Goal: Communication & Community: Answer question/provide support

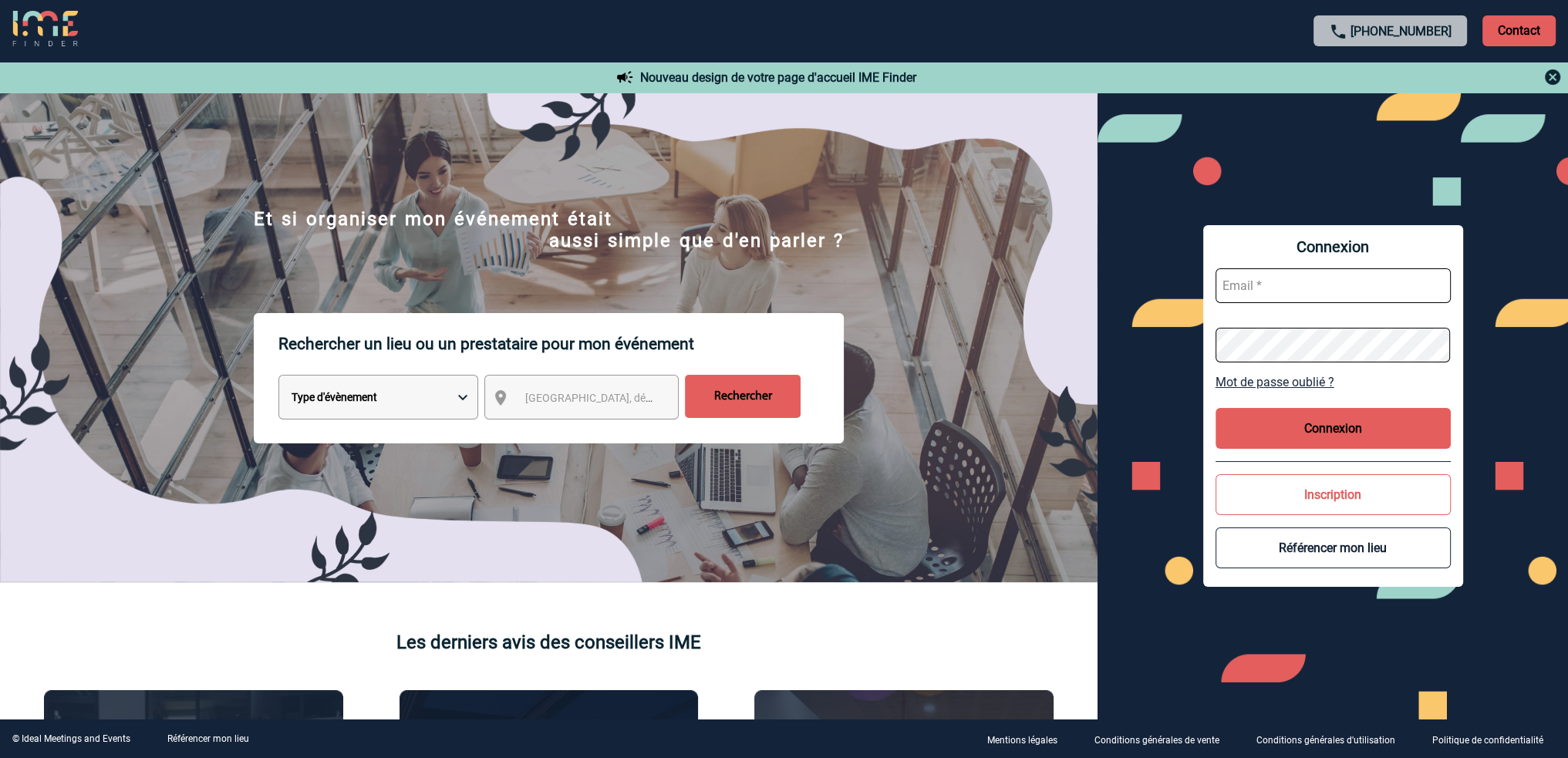
type input "roxane.mazet@capgemini.com"
click at [1324, 427] on button "Connexion" at bounding box center [1333, 429] width 235 height 41
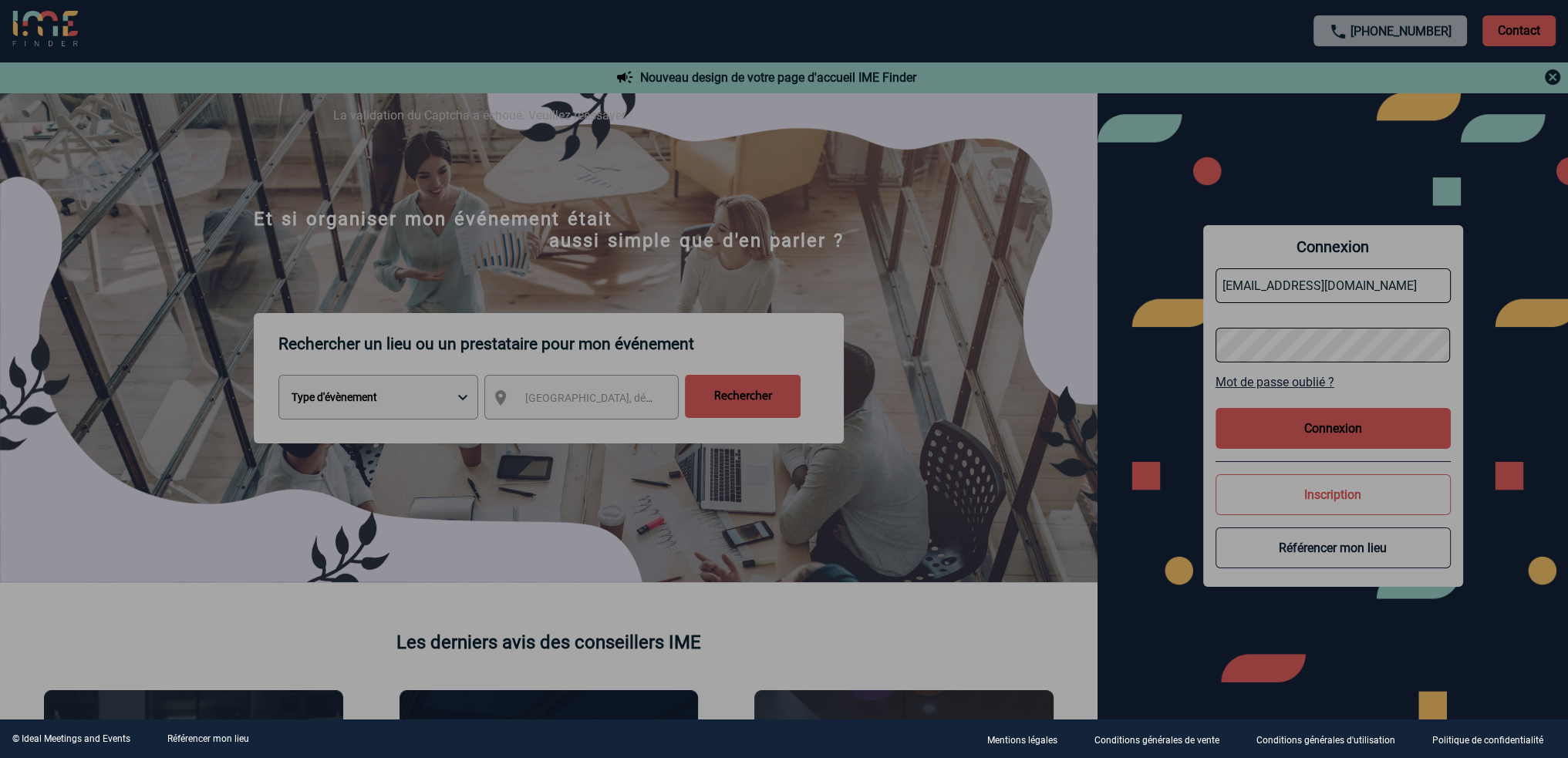
click at [1529, 363] on div at bounding box center [784, 379] width 1568 height 758
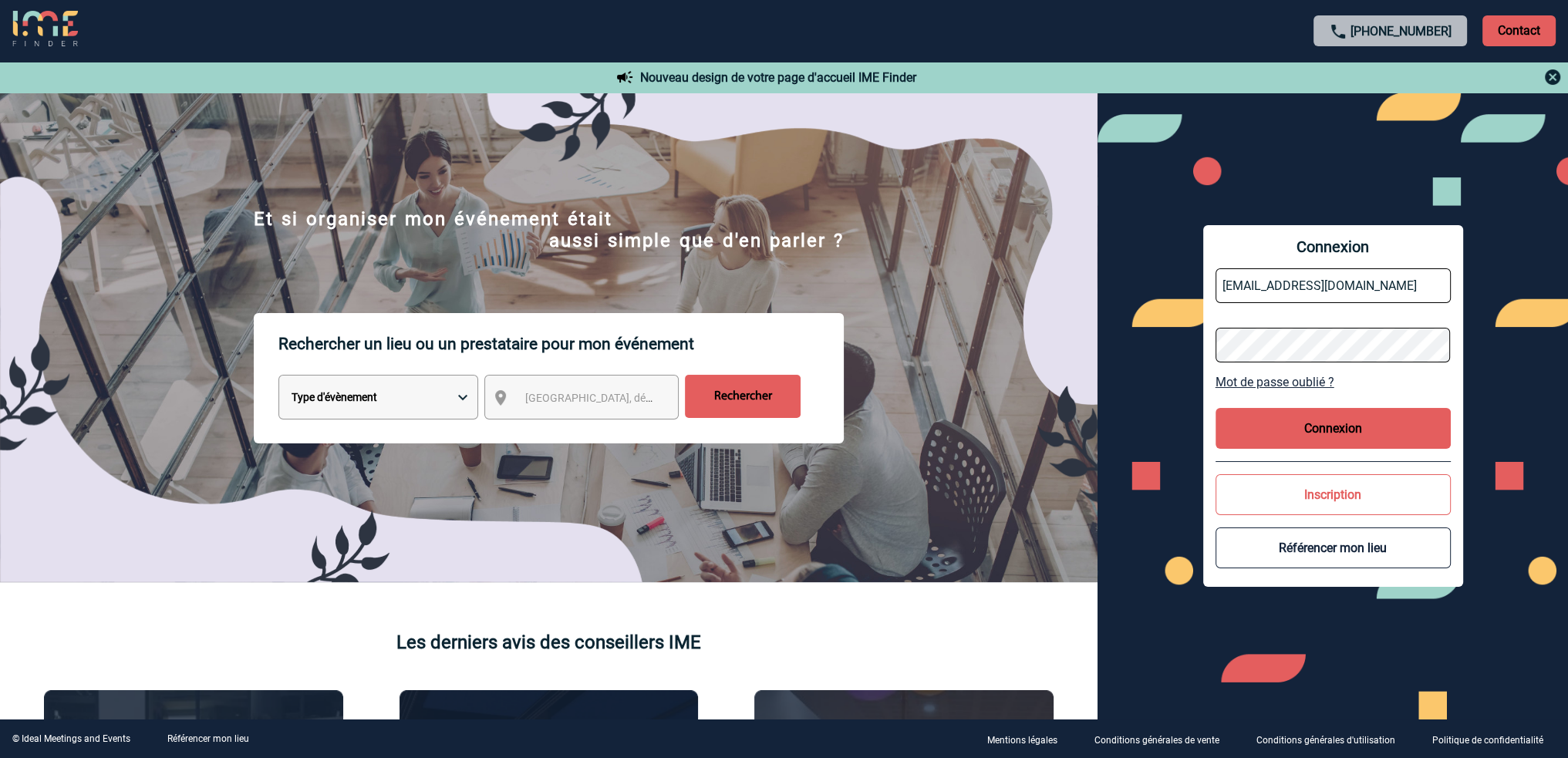
click at [1334, 429] on button "Connexion" at bounding box center [1333, 429] width 235 height 41
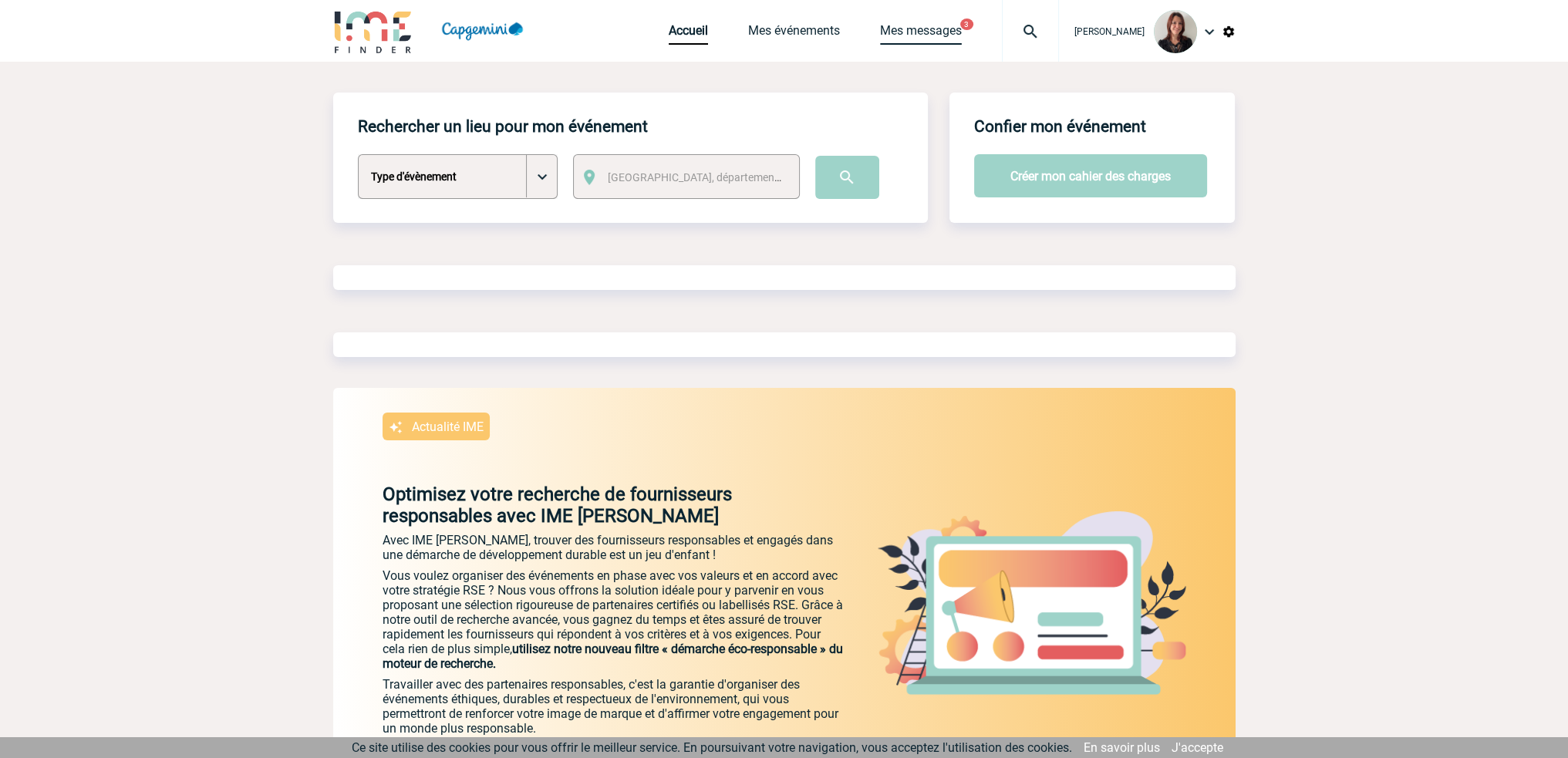
click at [953, 33] on link "Mes messages" at bounding box center [921, 34] width 82 height 21
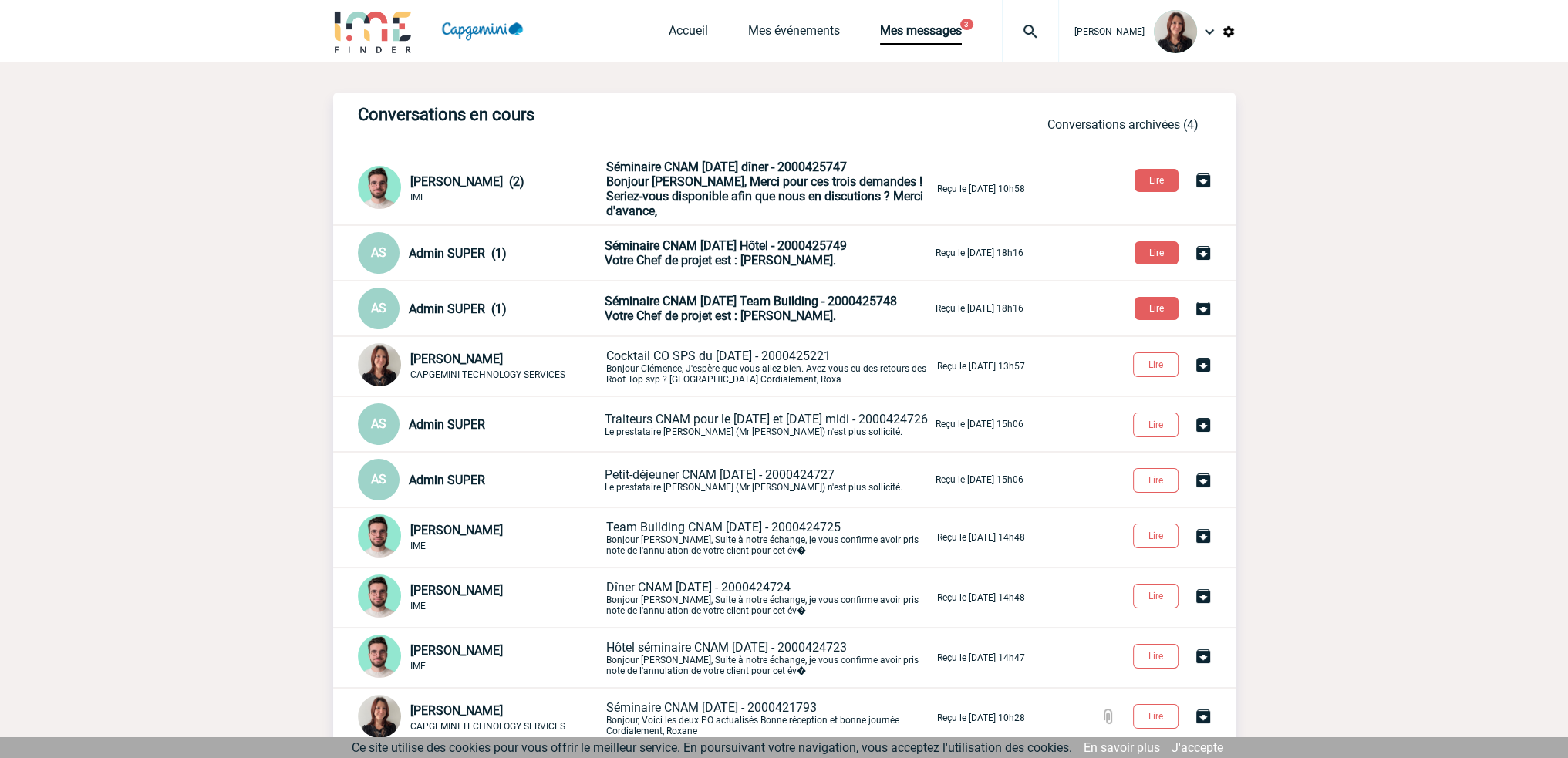
click at [766, 180] on span "Bonjour Roxane, Merci pour ces trois demandes ! Seriez-vous disponible afin que…" at bounding box center [765, 197] width 317 height 44
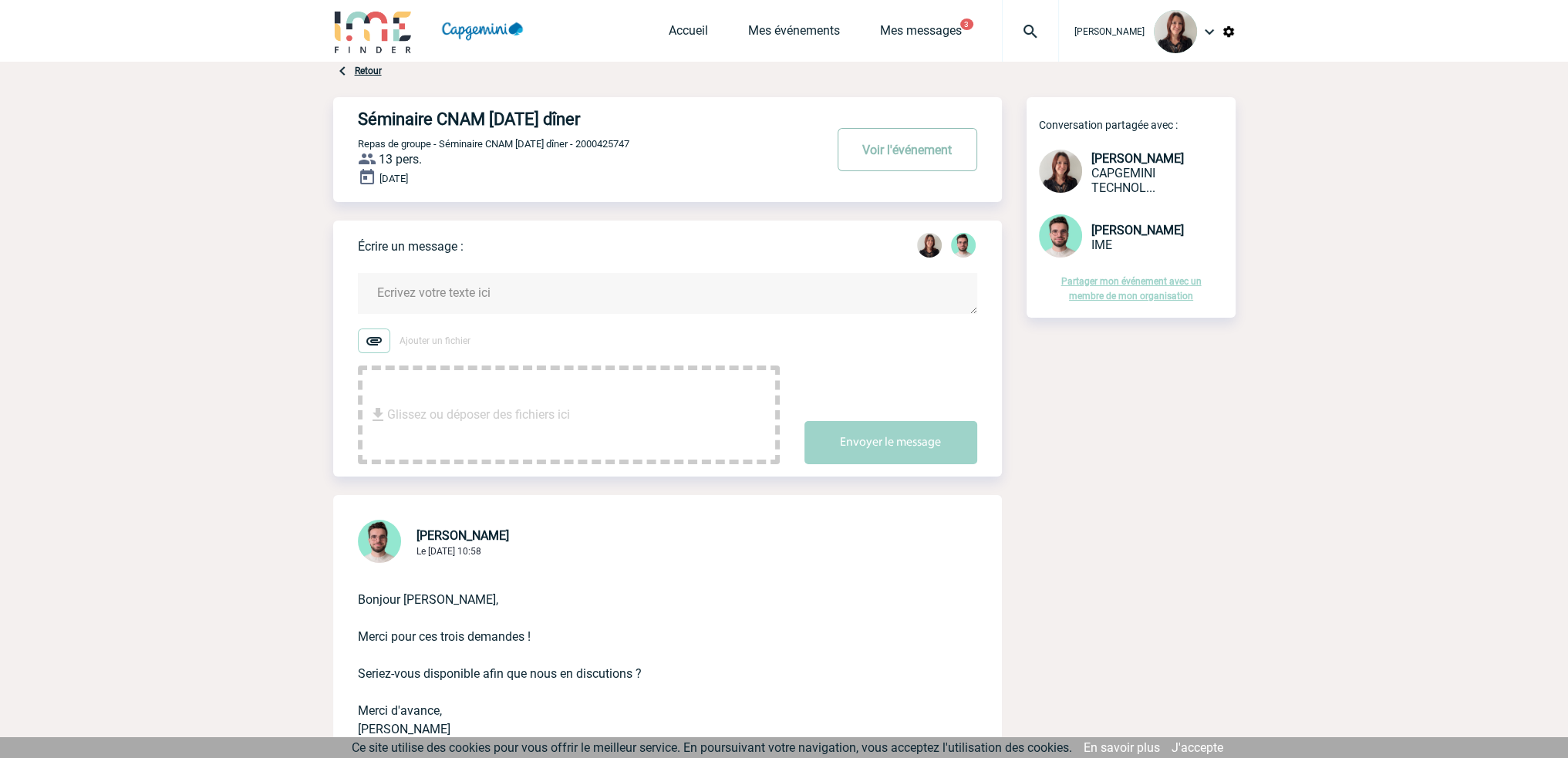
click at [911, 148] on button "Voir l'événement" at bounding box center [907, 149] width 139 height 43
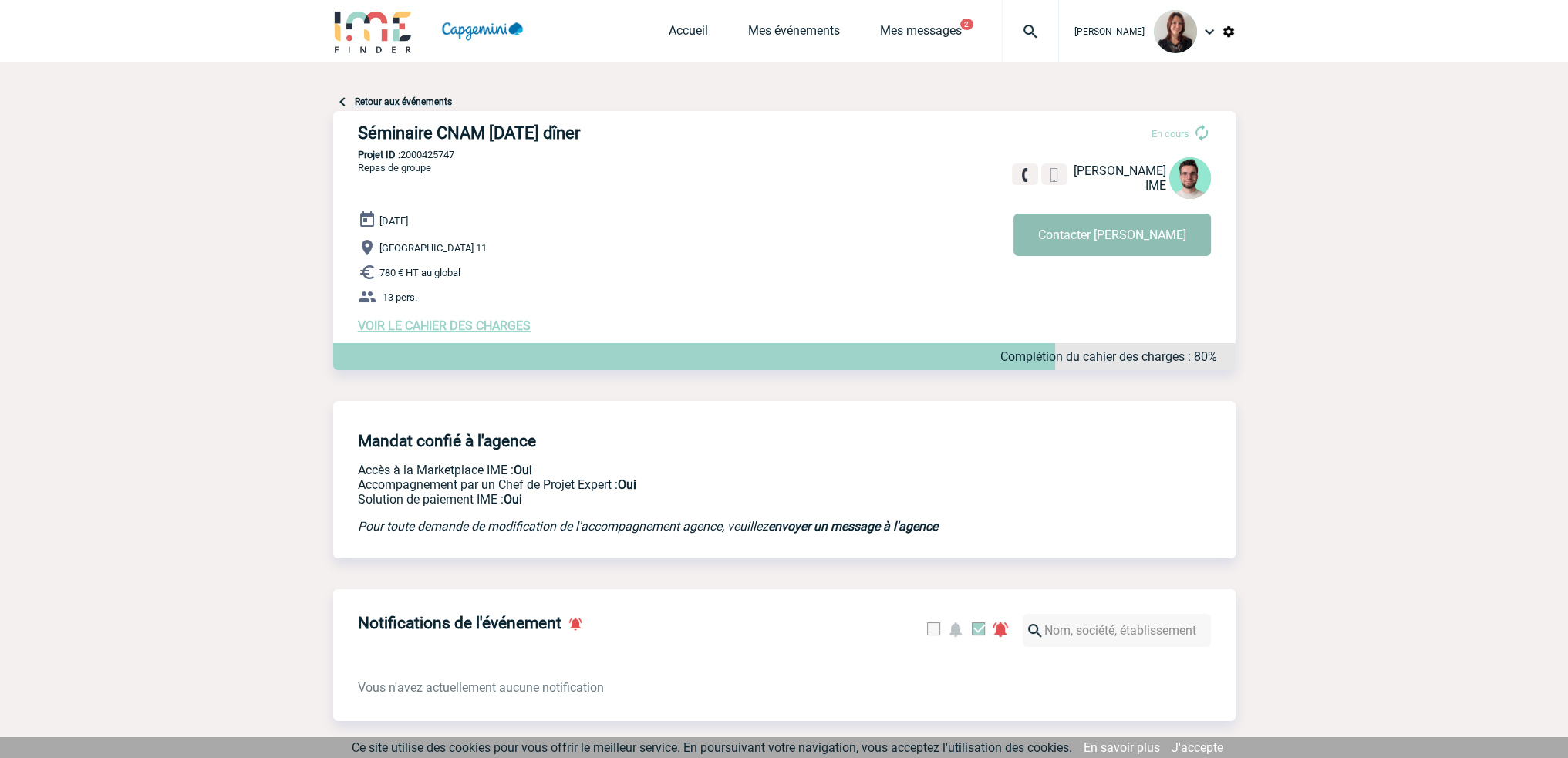
click at [1133, 230] on button "Contacter [PERSON_NAME]" at bounding box center [1111, 235] width 198 height 43
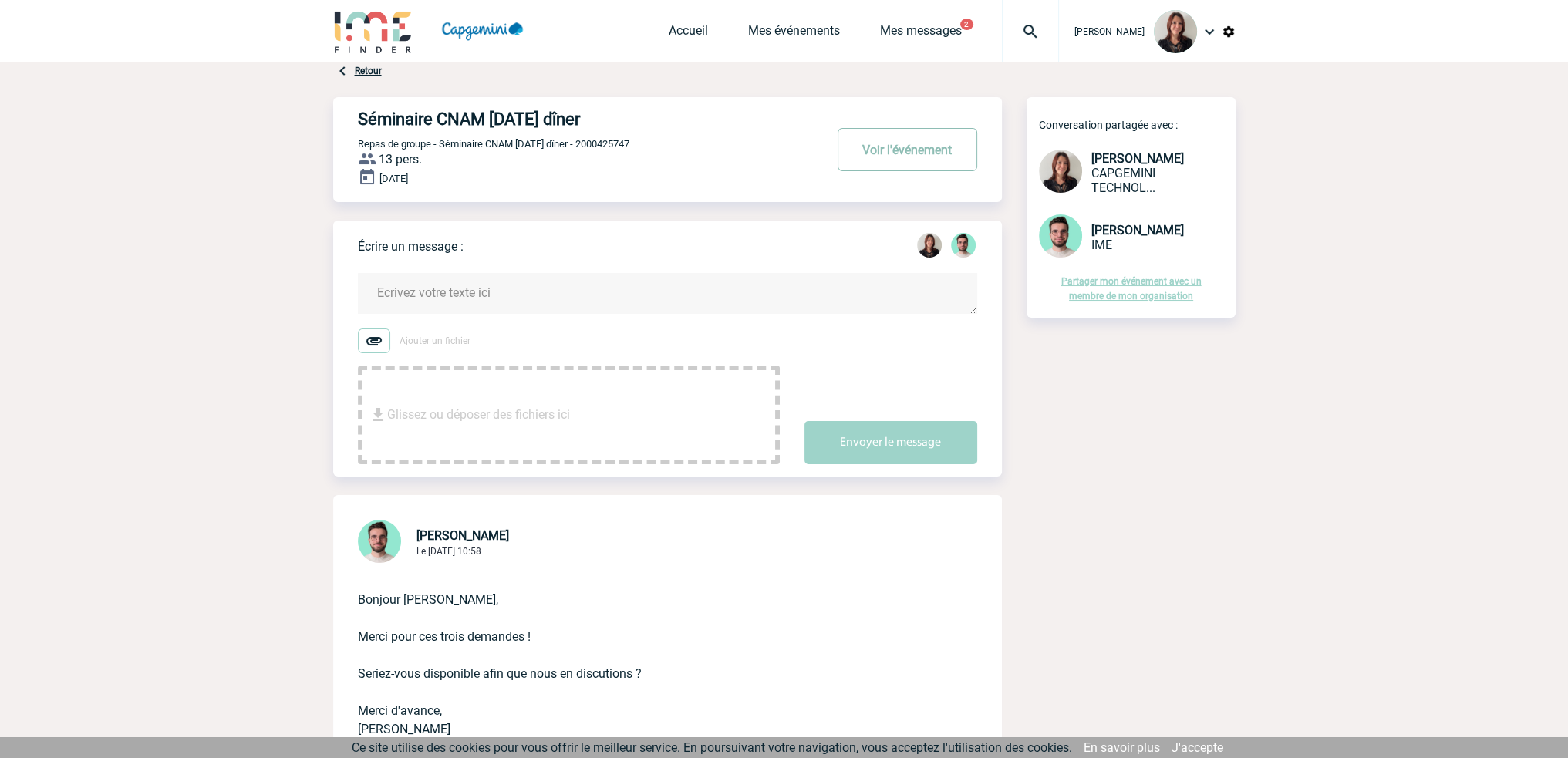
click at [887, 137] on button "Voir l'événement" at bounding box center [907, 149] width 139 height 43
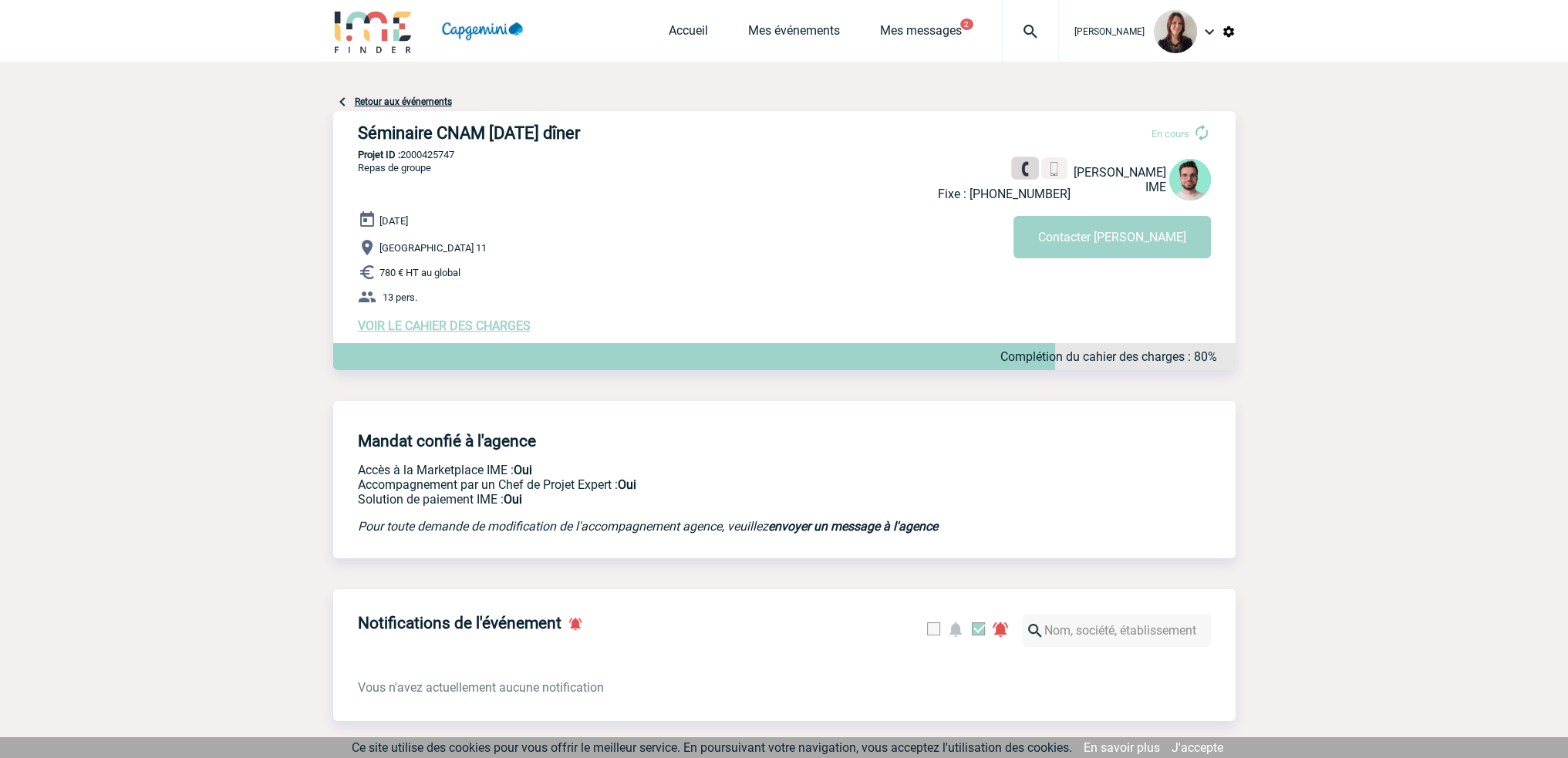
click at [1017, 170] on img at bounding box center [1025, 170] width 15 height 15
